Goal: Task Accomplishment & Management: Manage account settings

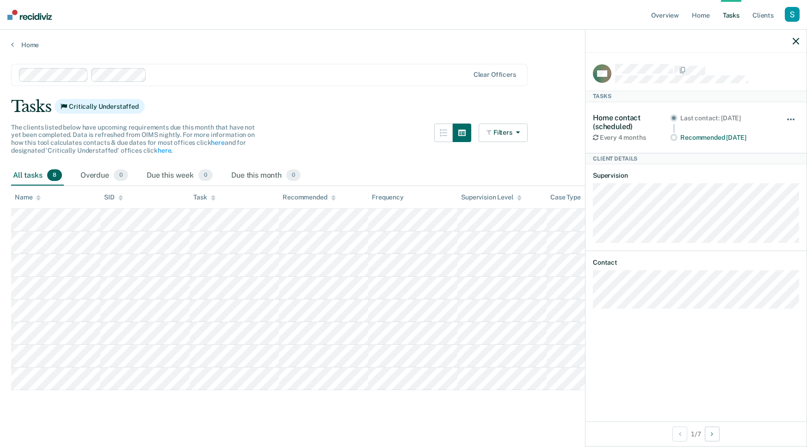
click at [790, 117] on button "button" at bounding box center [792, 124] width 16 height 15
click at [760, 182] on button "30 days" at bounding box center [766, 178] width 67 height 15
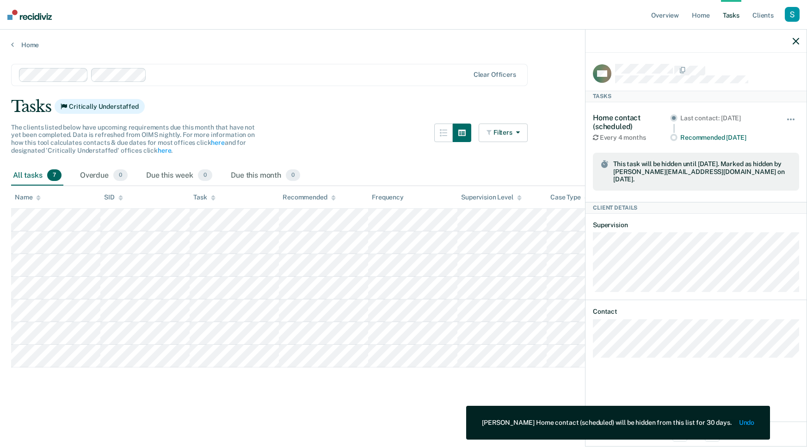
click at [707, 288] on article "CM Tasks Home contact (scheduled) Every 4 months Last contact: [DATE] Recommend…" at bounding box center [696, 211] width 206 height 294
click at [798, 40] on icon "button" at bounding box center [796, 41] width 6 height 6
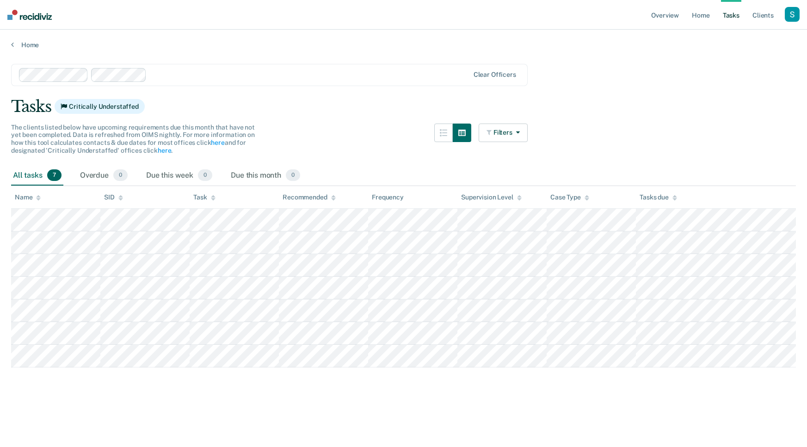
click at [731, 15] on link "Tasks" at bounding box center [731, 15] width 20 height 30
click at [733, 14] on link "Tasks" at bounding box center [731, 15] width 20 height 30
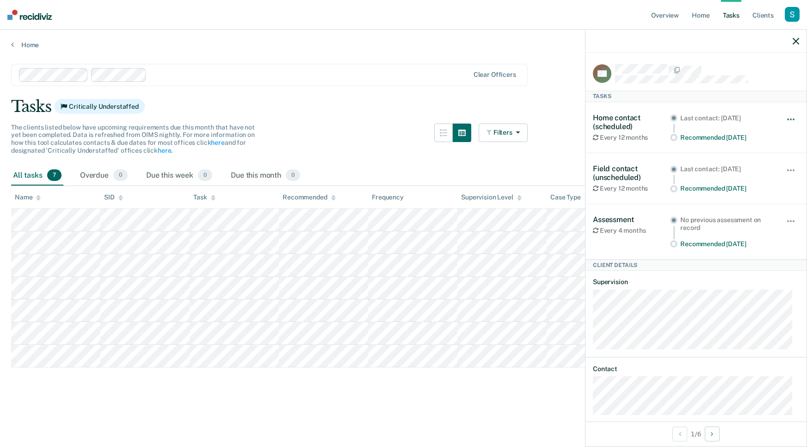
click at [787, 121] on button "button" at bounding box center [792, 124] width 16 height 15
click at [758, 192] on button "90 days" at bounding box center [766, 192] width 67 height 15
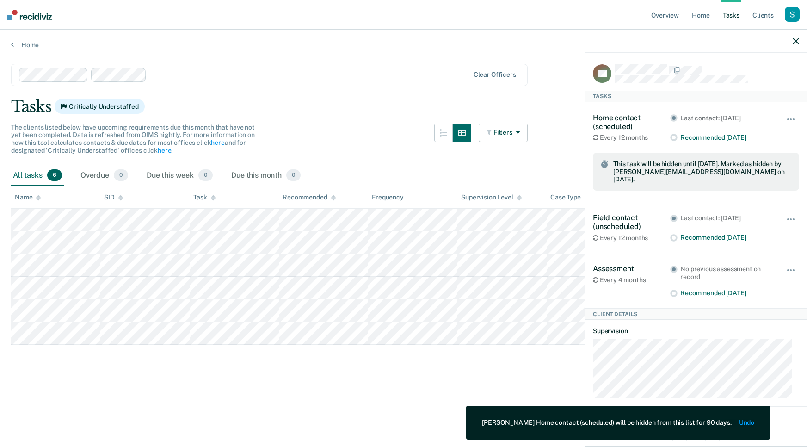
click at [797, 41] on icon "button" at bounding box center [796, 41] width 6 height 6
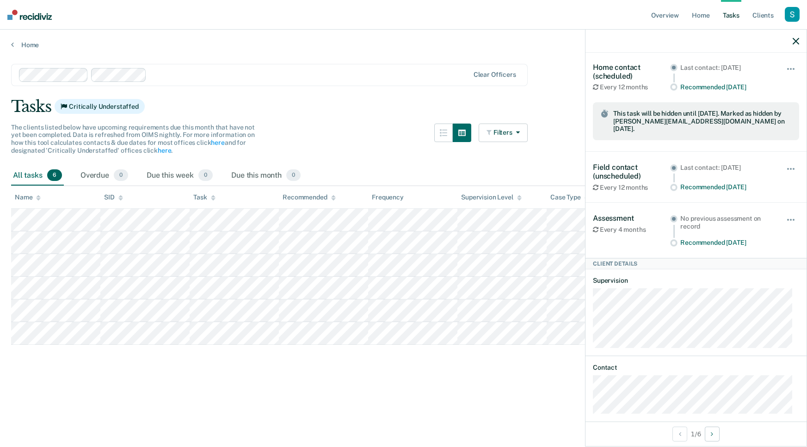
scroll to position [50, 0]
click at [784, 167] on button "button" at bounding box center [792, 174] width 16 height 15
click at [758, 236] on button "90 days" at bounding box center [766, 243] width 67 height 15
